Goal: Task Accomplishment & Management: Complete application form

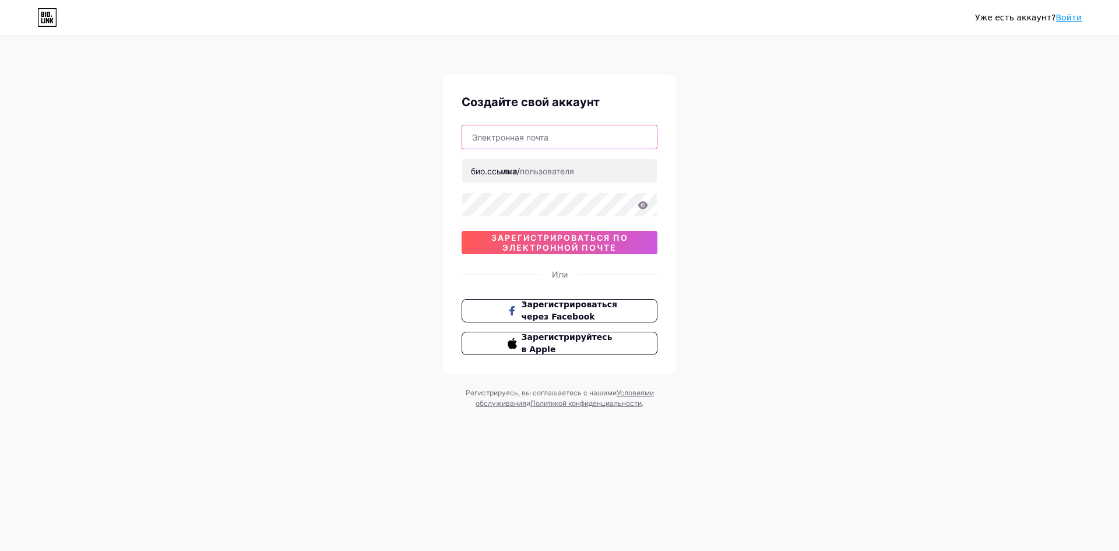
click at [527, 139] on input "text" at bounding box center [559, 136] width 195 height 23
click at [497, 171] on font "био.ссылка/" at bounding box center [495, 171] width 49 height 10
click at [570, 168] on input "text" at bounding box center [559, 170] width 195 height 23
click at [536, 132] on input "text" at bounding box center [559, 136] width 195 height 23
type input "[DOMAIN_NAME][EMAIL_ADDRESS][DOMAIN_NAME]"
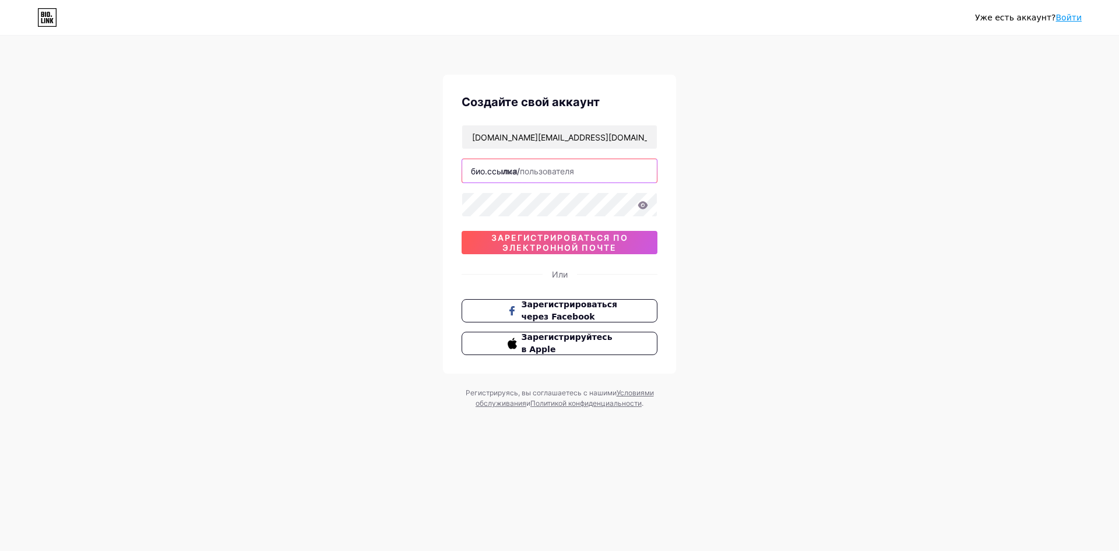
click at [554, 173] on input "text" at bounding box center [559, 170] width 195 height 23
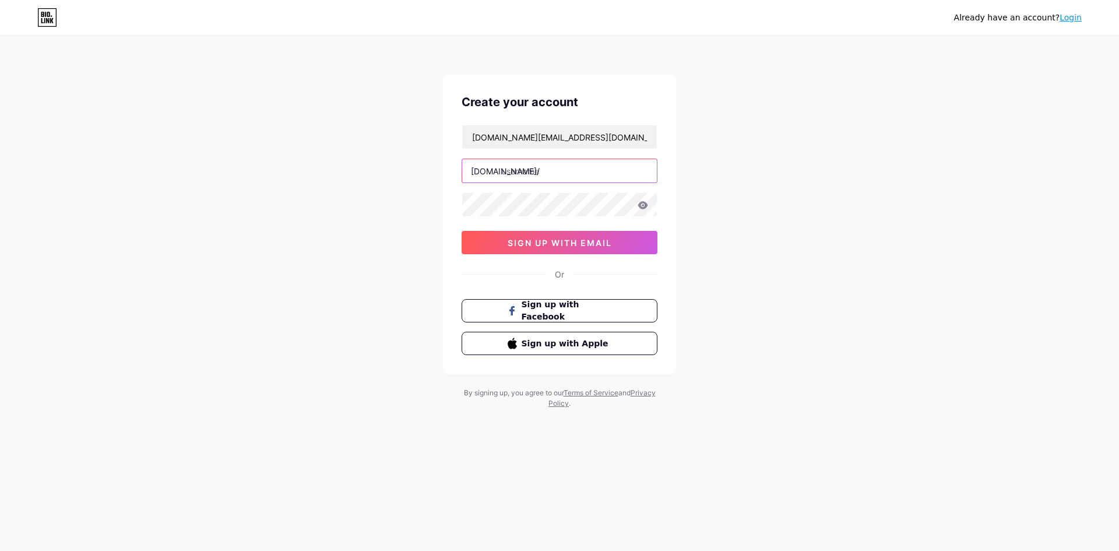
click at [514, 171] on input "text" at bounding box center [559, 170] width 195 height 23
drag, startPoint x: 521, startPoint y: 137, endPoint x: 469, endPoint y: 136, distance: 51.3
click at [469, 136] on input "[DOMAIN_NAME][EMAIL_ADDRESS][DOMAIN_NAME]" at bounding box center [559, 136] width 195 height 23
click at [533, 168] on input "text" at bounding box center [559, 170] width 195 height 23
paste input "[DOMAIN_NAME]"
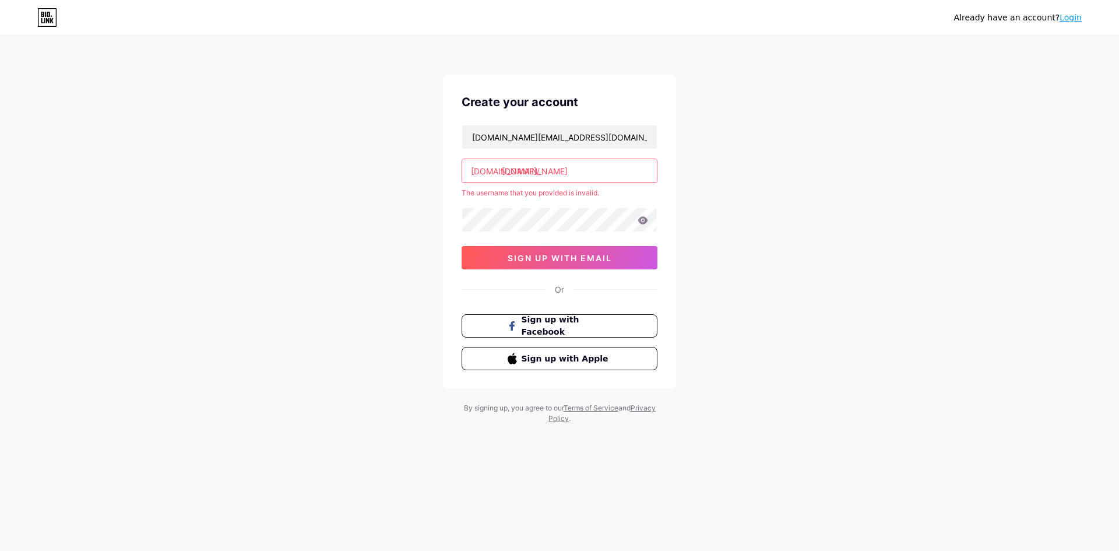
click at [570, 173] on input "[DOMAIN_NAME]" at bounding box center [559, 170] width 195 height 23
drag, startPoint x: 567, startPoint y: 172, endPoint x: 530, endPoint y: 177, distance: 37.7
click at [530, 177] on input "[DOMAIN_NAME]" at bounding box center [559, 170] width 195 height 23
click at [706, 177] on div "Already have an account? Login Create your account [DOMAIN_NAME][EMAIL_ADDRESS]…" at bounding box center [559, 230] width 1119 height 461
click at [550, 168] on input "go.reas" at bounding box center [559, 170] width 195 height 23
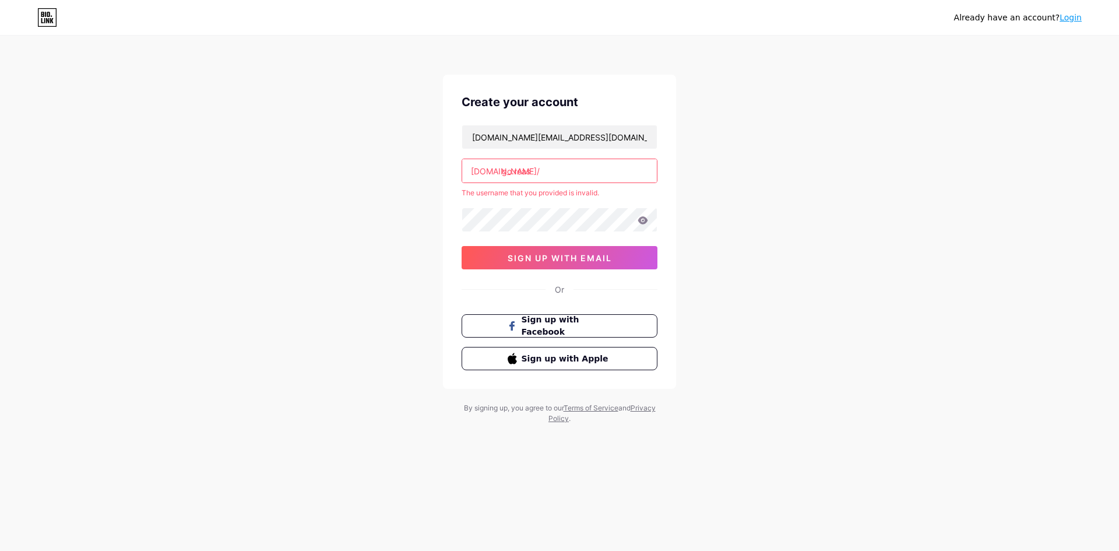
click at [513, 171] on input "go.reas" at bounding box center [559, 170] width 195 height 23
click at [555, 174] on input "goreas" at bounding box center [559, 170] width 195 height 23
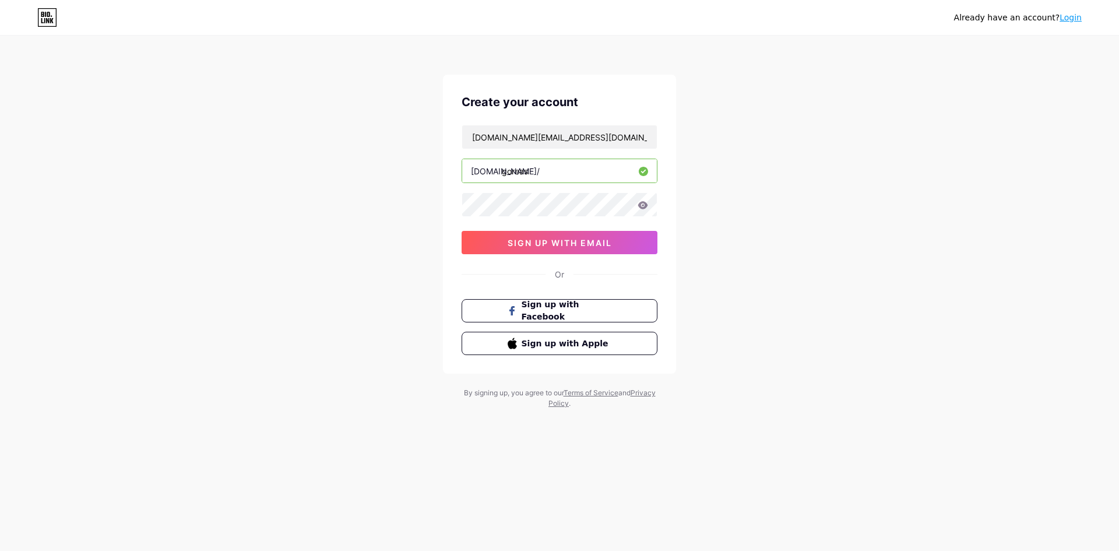
type input "goreas"
click at [553, 239] on span "sign up with email" at bounding box center [560, 243] width 104 height 10
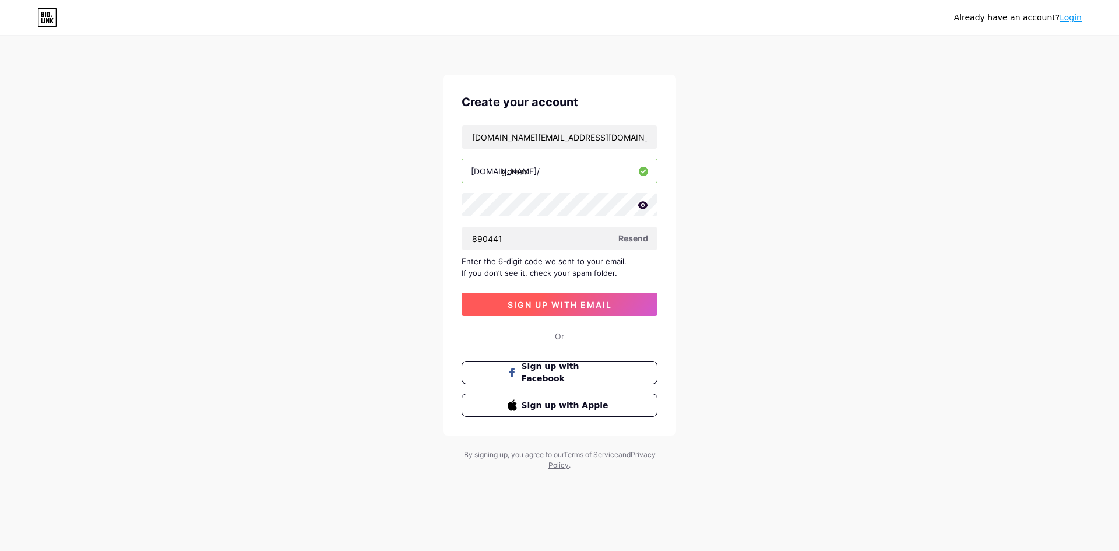
type input "890441"
click at [597, 306] on span "sign up with email" at bounding box center [560, 305] width 104 height 10
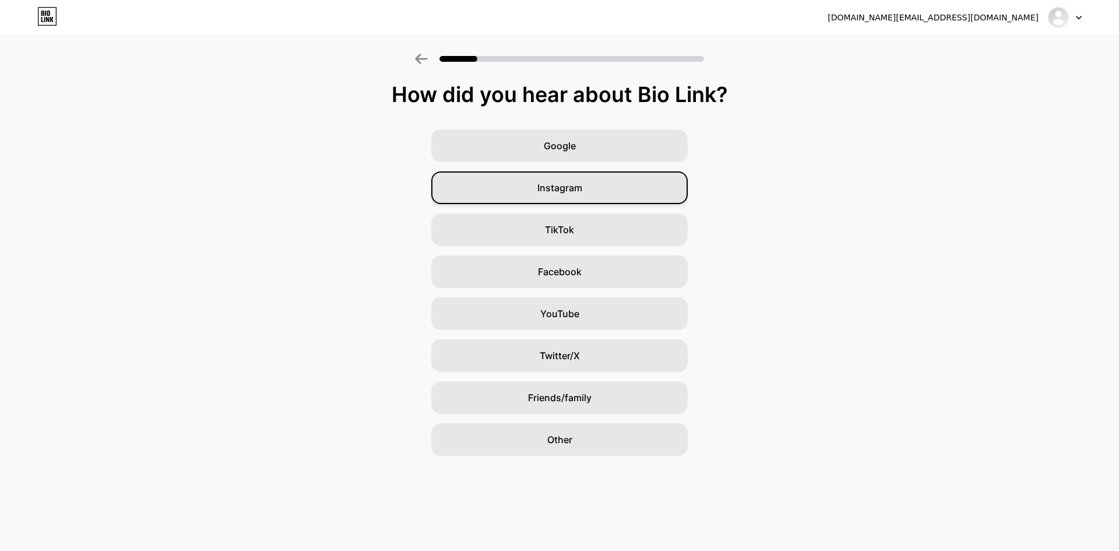
click at [580, 187] on span "Instagram" at bounding box center [560, 188] width 45 height 14
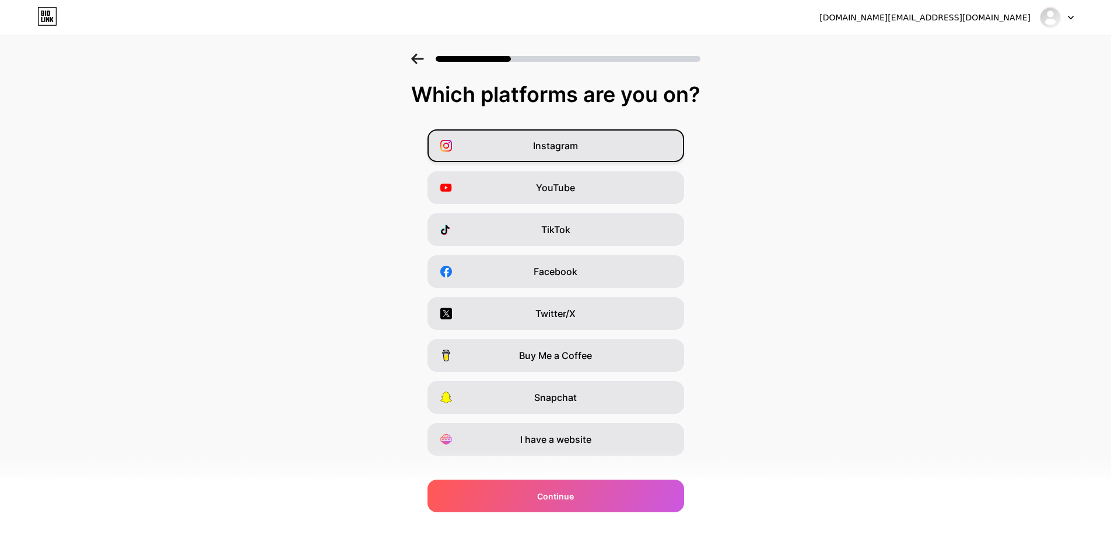
click at [571, 149] on span "Instagram" at bounding box center [555, 146] width 45 height 14
click at [572, 188] on span "YouTube" at bounding box center [555, 188] width 39 height 14
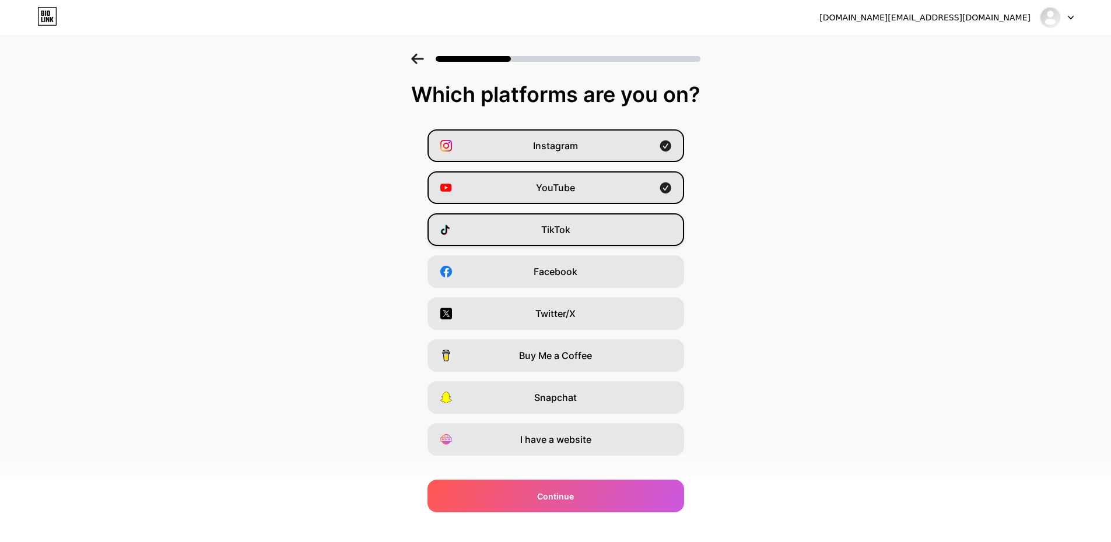
click at [570, 227] on span "TikTok" at bounding box center [555, 230] width 29 height 14
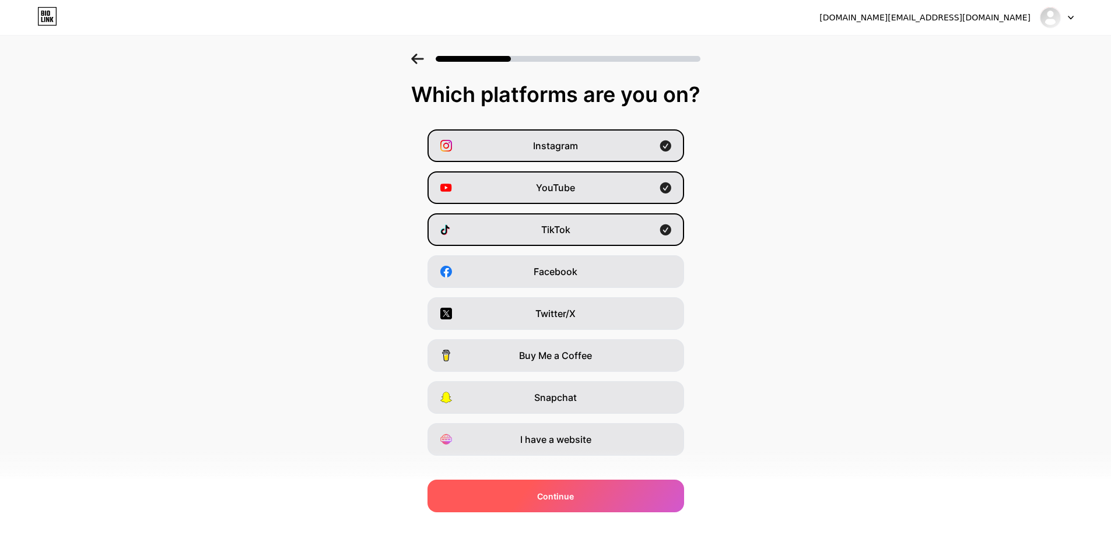
click at [596, 493] on div "Continue" at bounding box center [555, 496] width 257 height 33
